Goal: Information Seeking & Learning: Learn about a topic

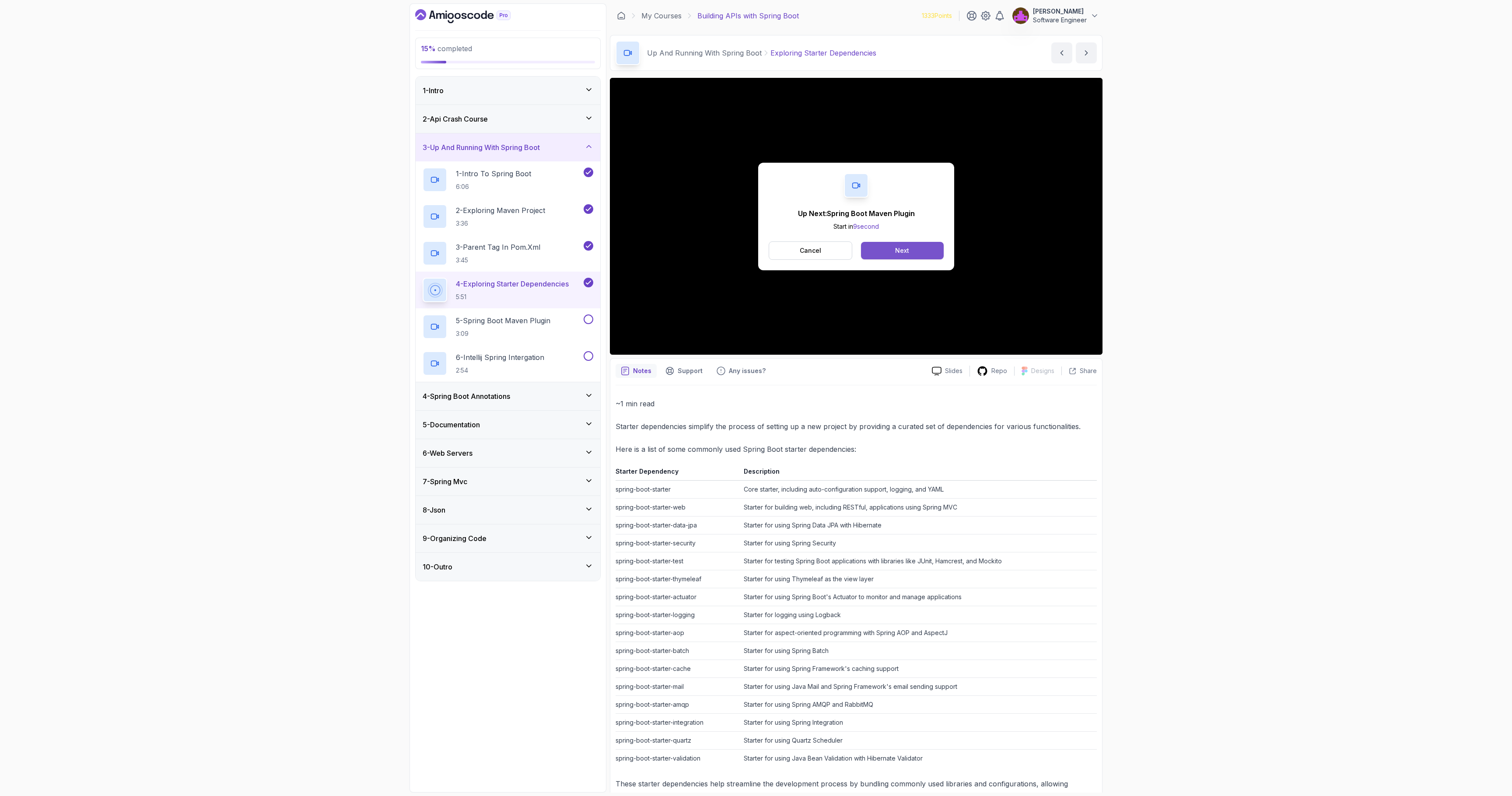
click at [891, 256] on button "Next" at bounding box center [902, 250] width 83 height 18
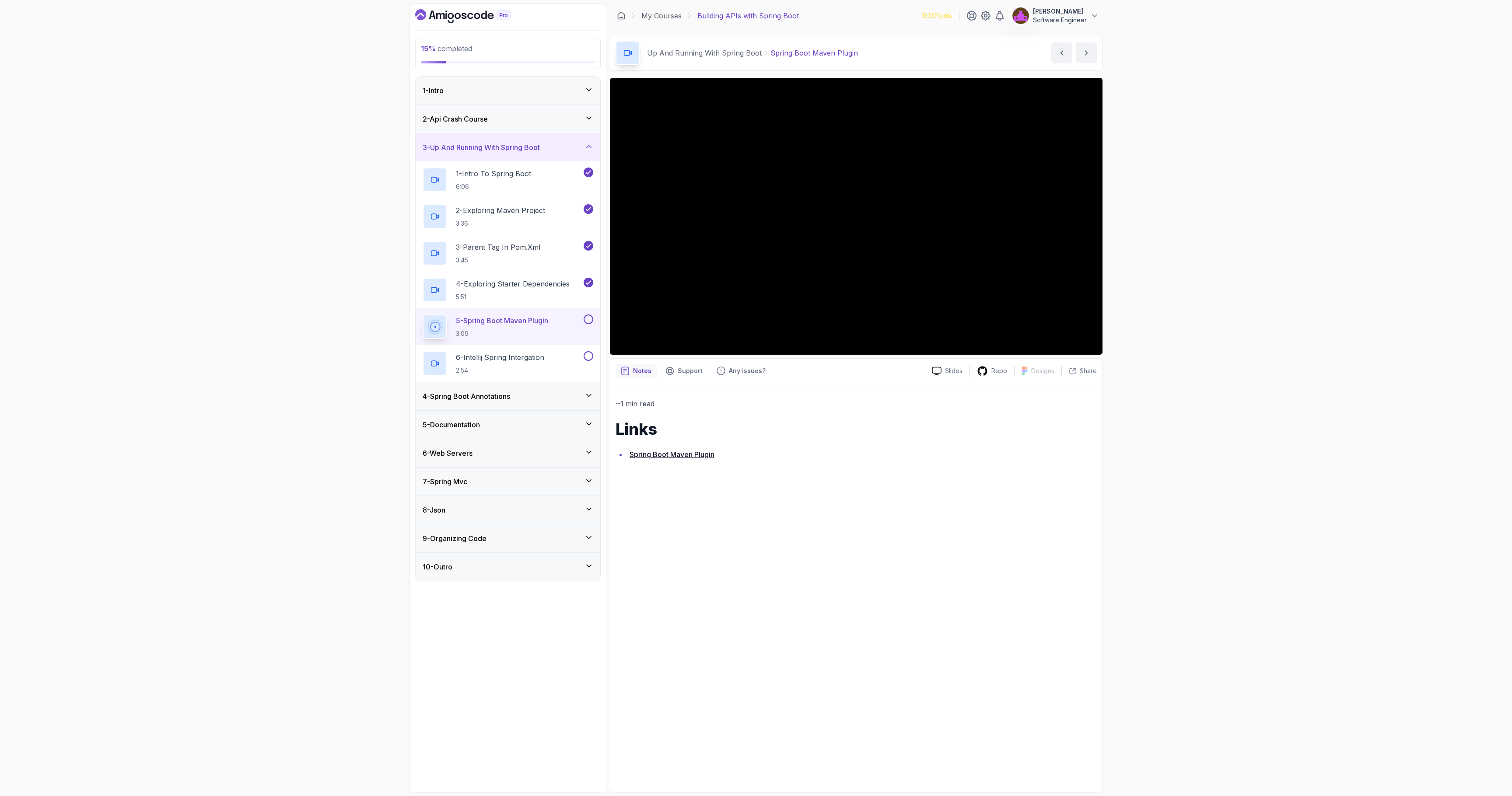
click at [659, 646] on div "~1 min read Links Spring Boot Maven Plugin" at bounding box center [856, 586] width 481 height 401
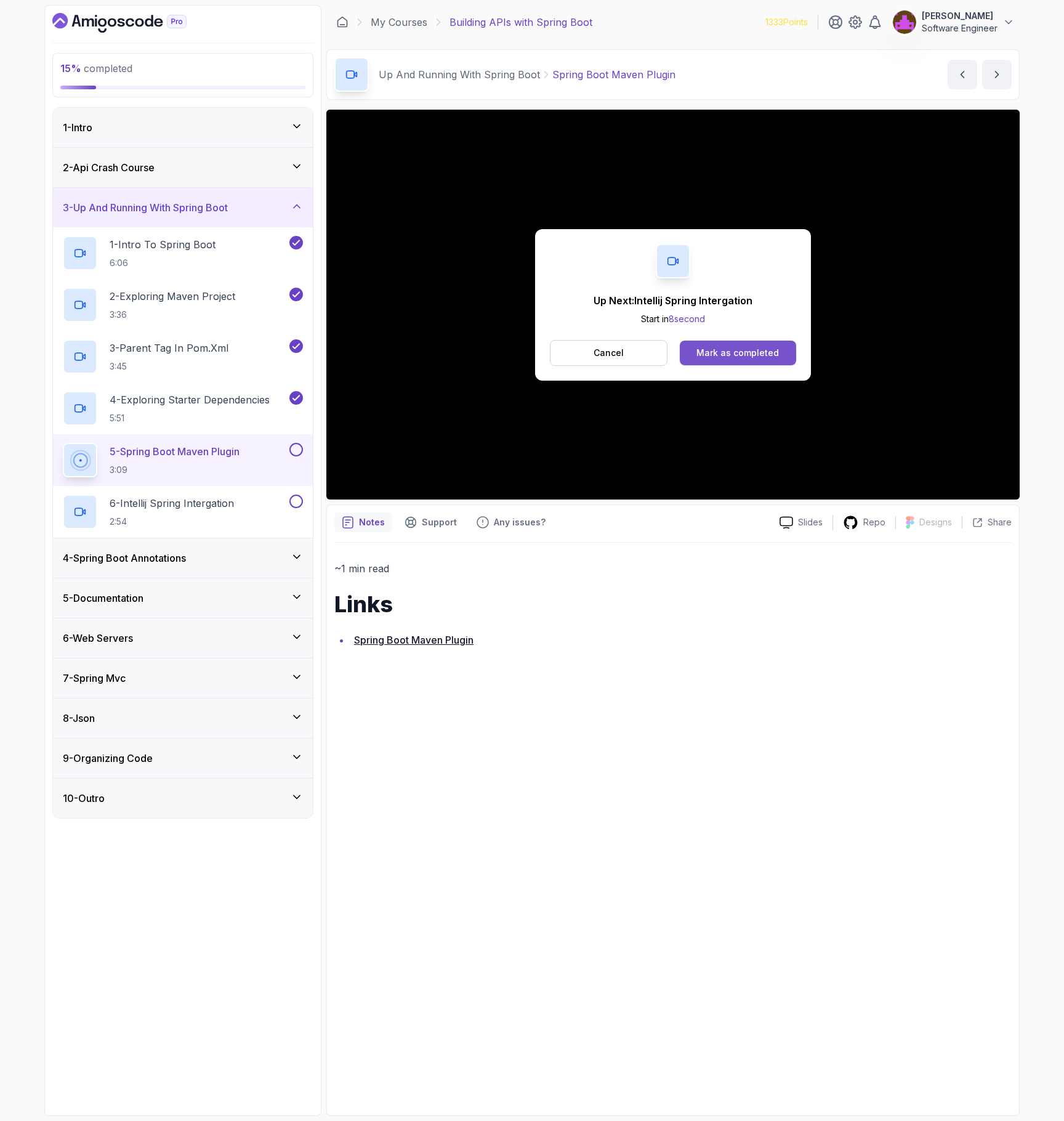
click at [775, 349] on div "Mark as completed" at bounding box center [738, 353] width 83 height 12
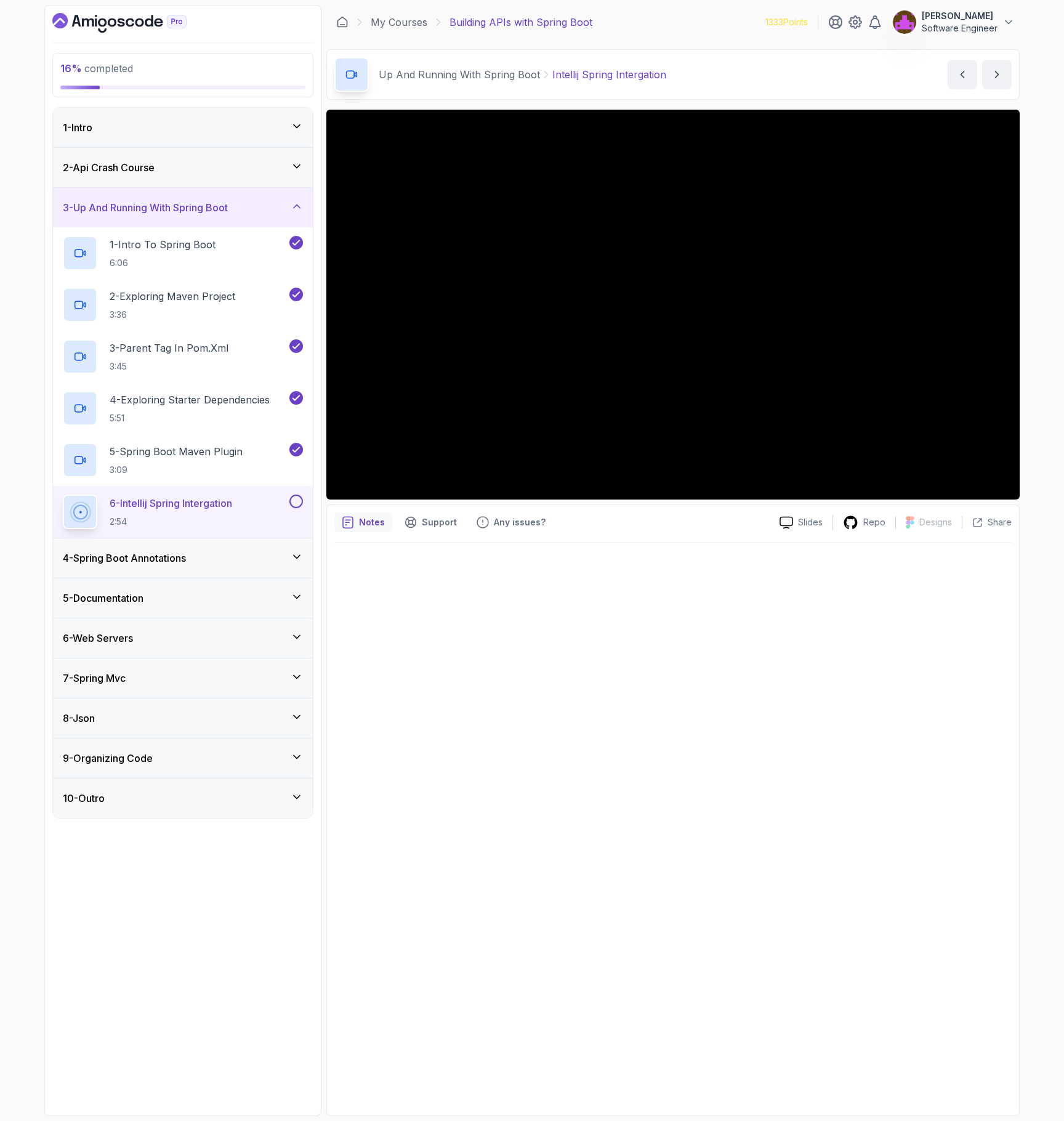
click at [165, 560] on h3 "4 - Spring Boot Annotations" at bounding box center [124, 558] width 123 height 15
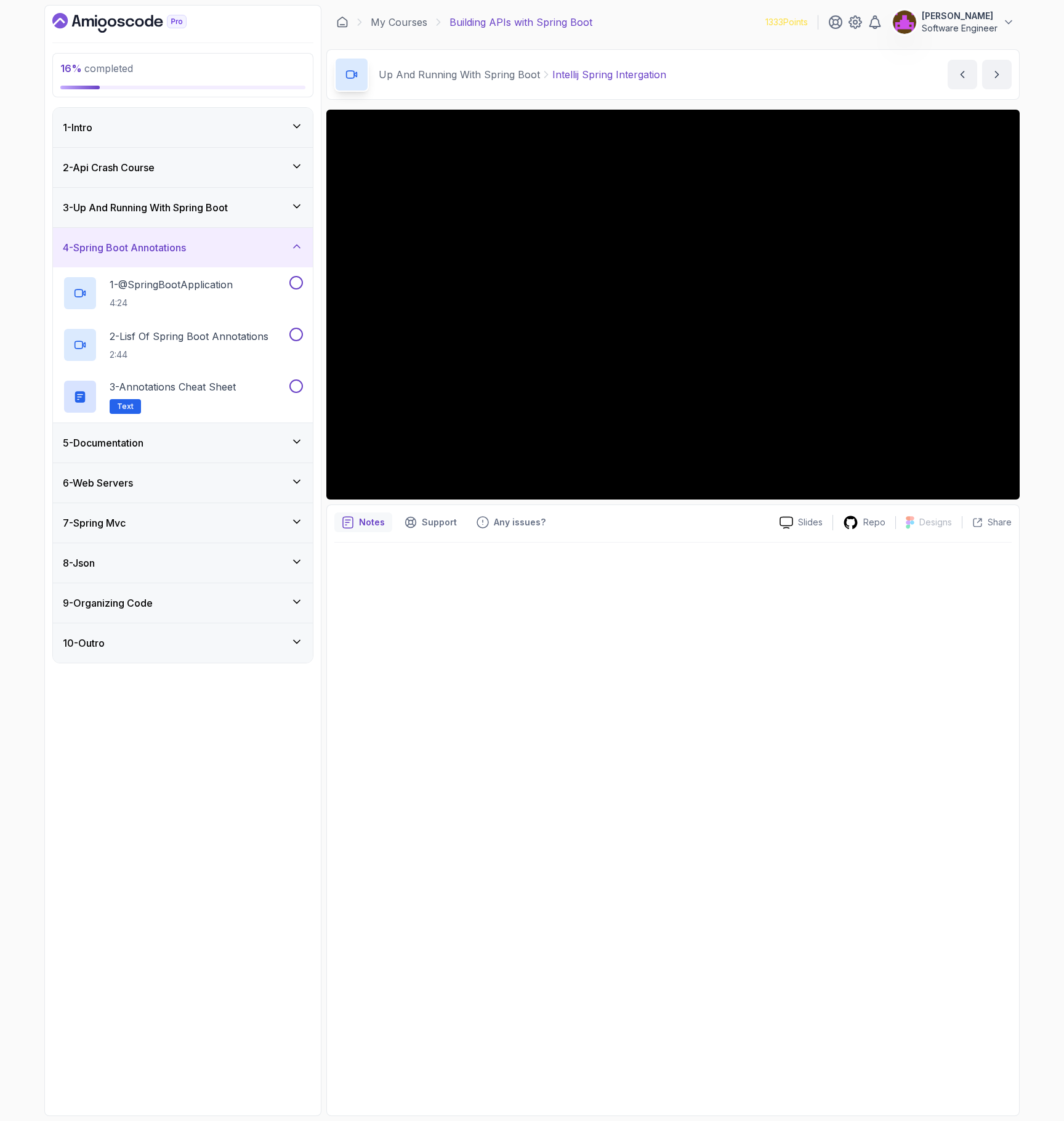
click at [183, 445] on div "5 - Documentation" at bounding box center [183, 443] width 240 height 15
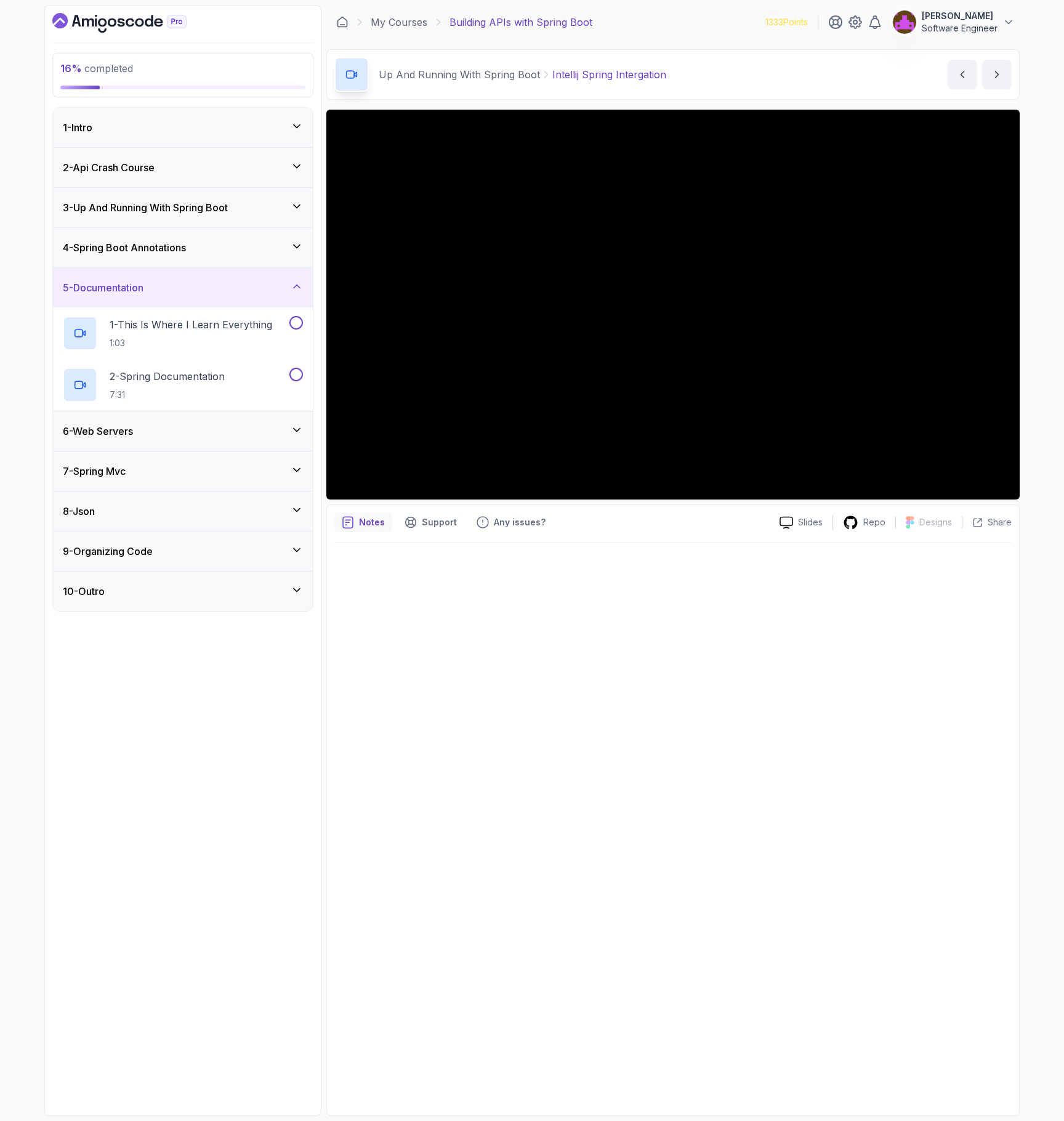
click at [172, 211] on h3 "3 - Up And Running With Spring Boot" at bounding box center [145, 207] width 165 height 15
